Goal: Information Seeking & Learning: Find specific fact

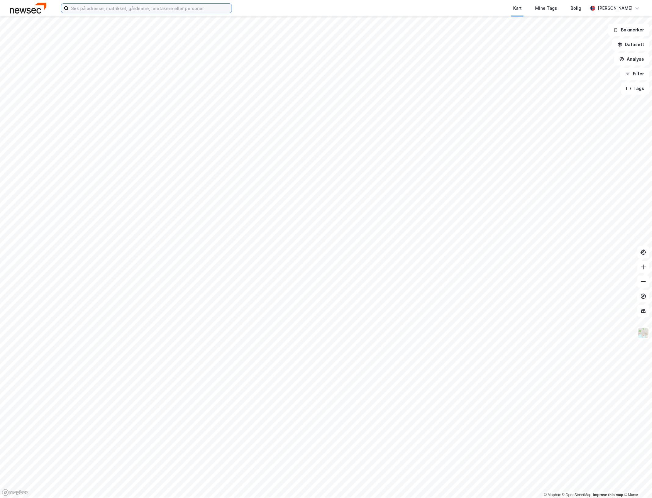
click at [194, 9] on input at bounding box center [150, 8] width 163 height 9
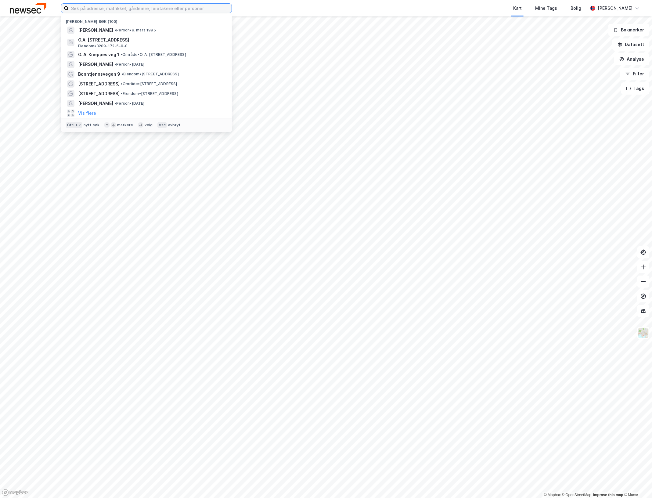
paste input "[PERSON_NAME]"
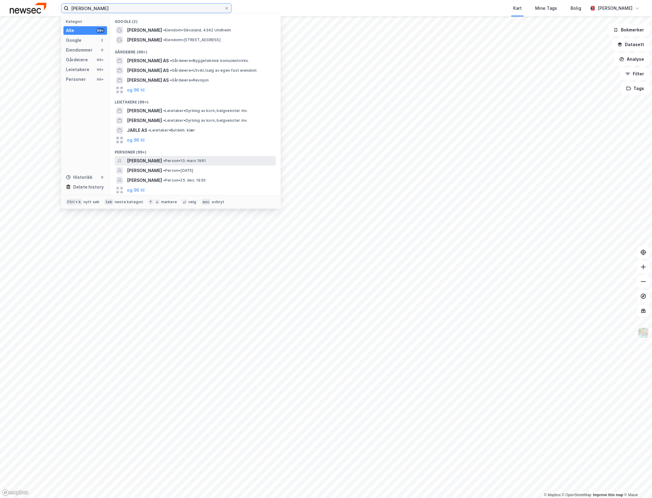
type input "[PERSON_NAME]"
click at [194, 158] on span "• Person • [DATE]" at bounding box center [184, 160] width 43 height 5
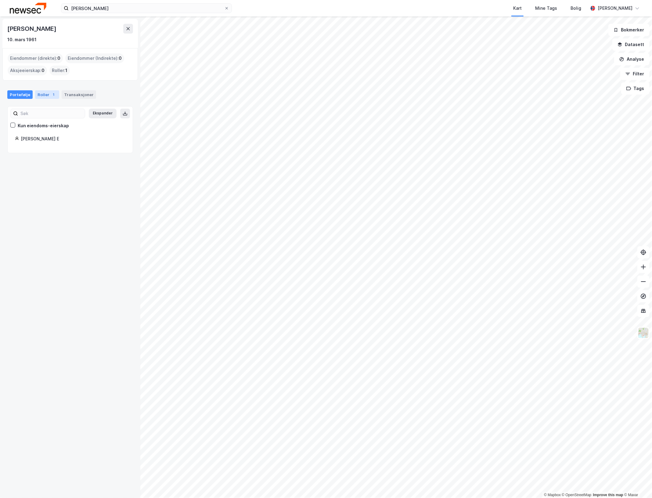
click at [46, 95] on div "Roller 1" at bounding box center [47, 94] width 24 height 9
click at [23, 92] on div "Portefølje" at bounding box center [19, 94] width 25 height 9
